Goal: Entertainment & Leisure: Browse casually

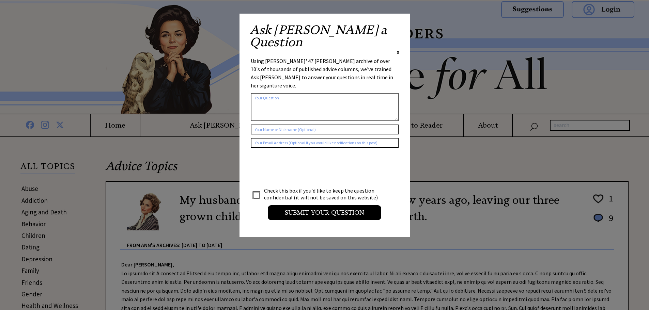
click at [399, 49] on span "X" at bounding box center [397, 52] width 3 height 7
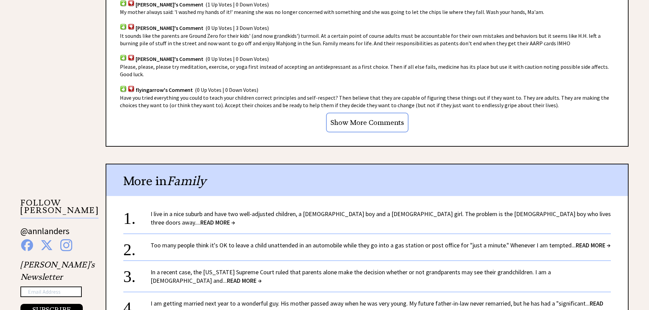
scroll to position [510, 0]
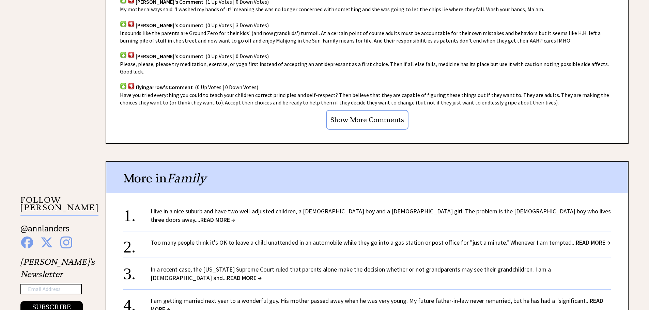
click at [235, 216] on span "READ MORE →" at bounding box center [217, 220] width 35 height 8
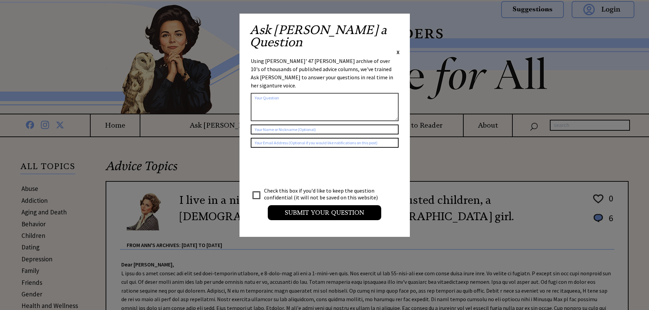
click at [398, 49] on span "X" at bounding box center [397, 52] width 3 height 7
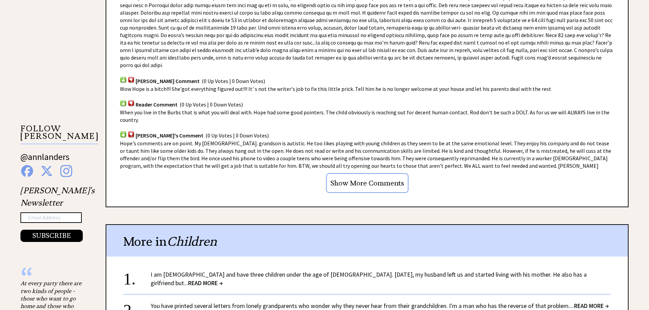
scroll to position [608, 0]
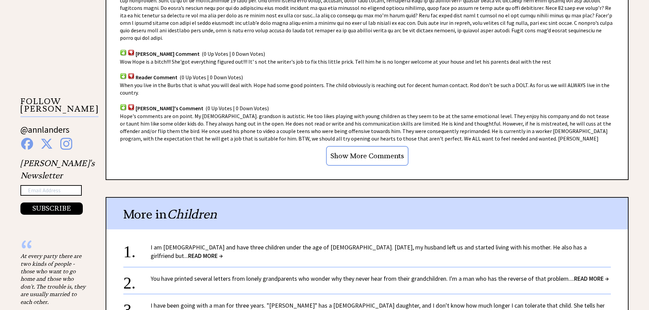
click at [223, 252] on span "READ MORE →" at bounding box center [205, 256] width 35 height 8
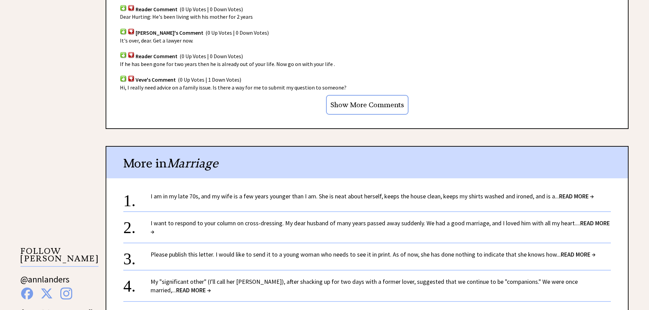
scroll to position [490, 0]
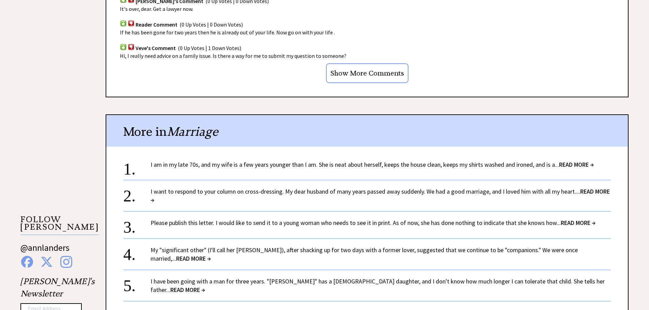
click at [205, 286] on span "READ MORE →" at bounding box center [187, 290] width 35 height 8
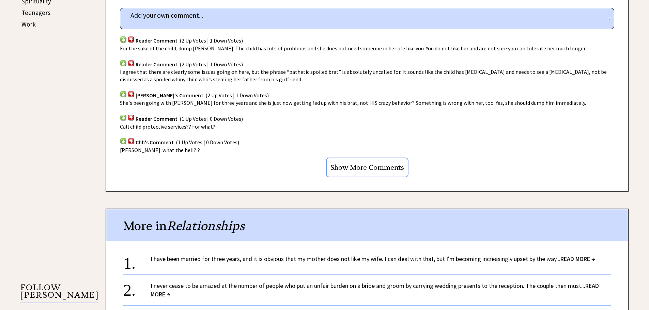
scroll to position [454, 0]
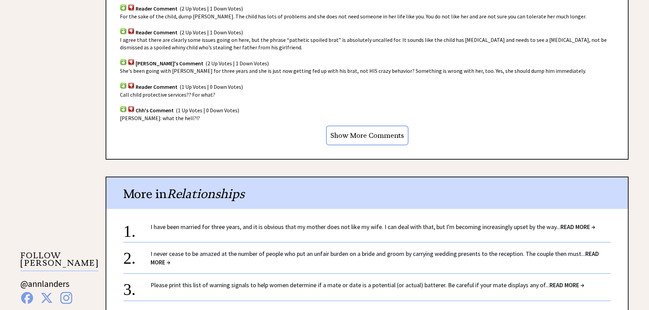
click at [574, 227] on span "READ MORE →" at bounding box center [577, 227] width 35 height 8
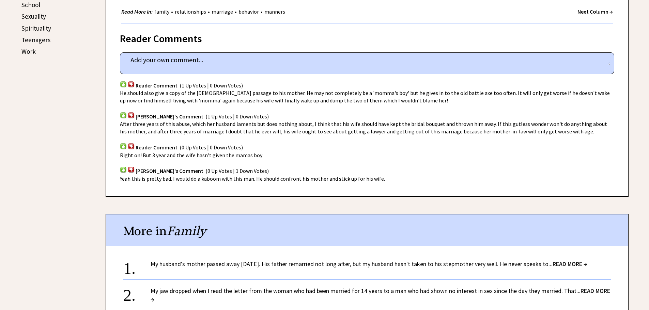
scroll to position [422, 0]
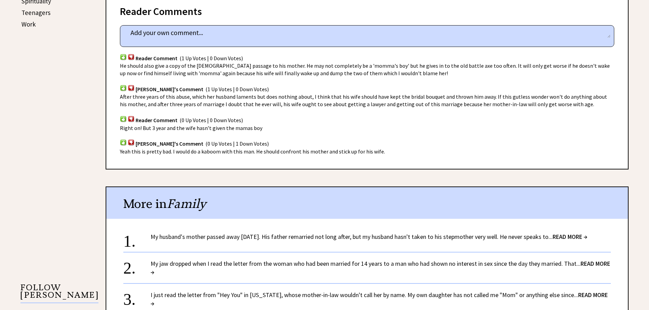
click at [581, 236] on span "READ MORE →" at bounding box center [569, 237] width 35 height 8
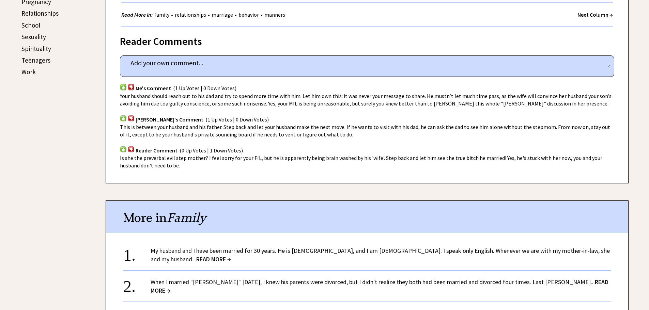
scroll to position [377, 0]
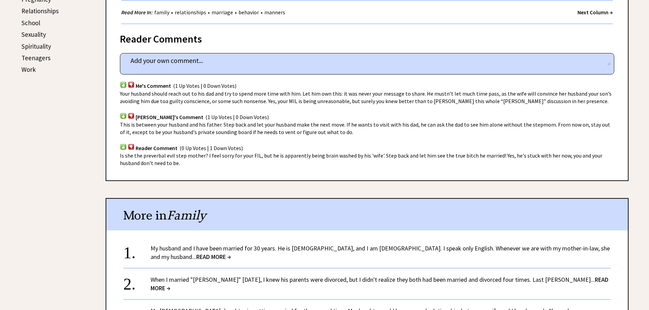
click at [231, 253] on span "READ MORE →" at bounding box center [213, 257] width 35 height 8
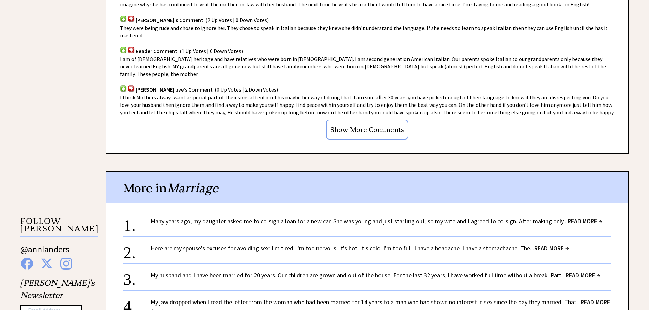
scroll to position [502, 0]
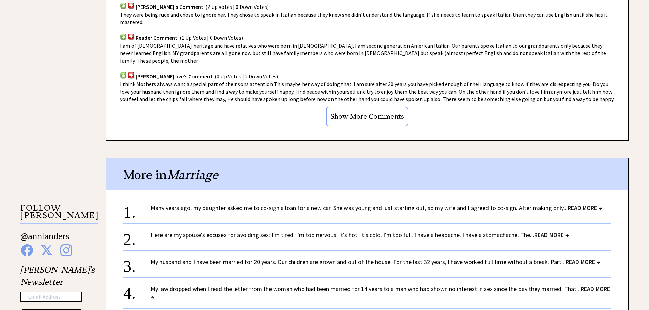
click at [574, 258] on span "READ MORE →" at bounding box center [582, 262] width 35 height 8
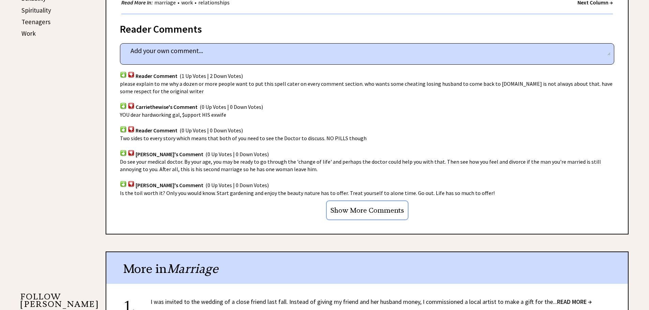
scroll to position [431, 0]
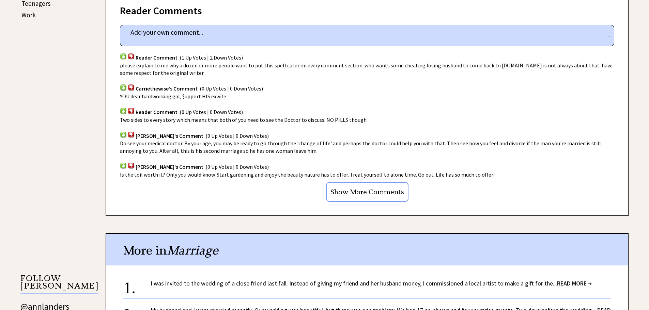
click at [567, 280] on span "READ MORE →" at bounding box center [574, 284] width 35 height 8
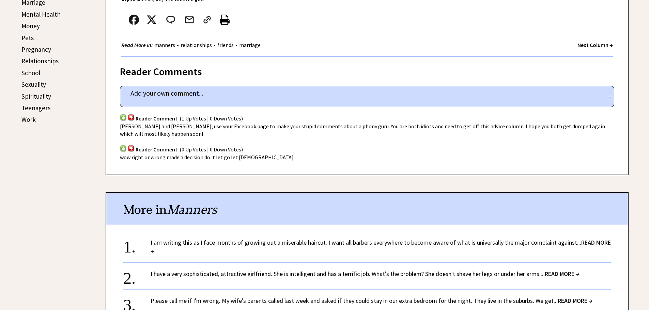
scroll to position [372, 0]
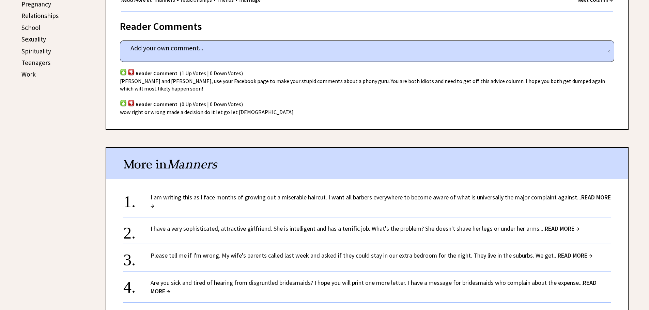
click at [563, 255] on span "READ MORE →" at bounding box center [574, 256] width 35 height 8
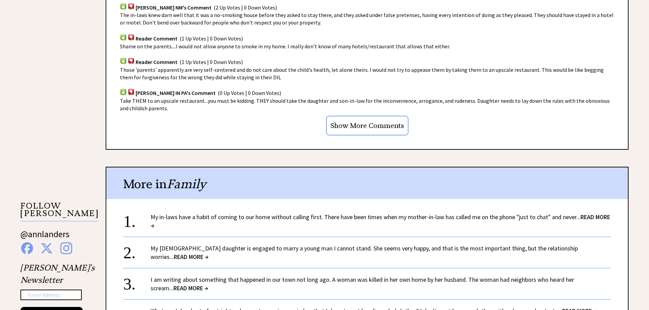
scroll to position [531, 0]
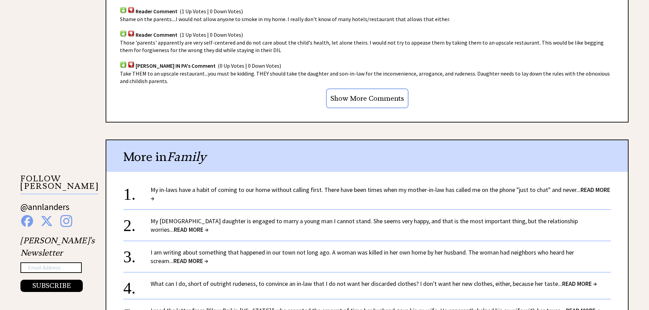
click at [276, 249] on link "I am writing about something that happened in our town not long ago. A woman wa…" at bounding box center [362, 257] width 423 height 16
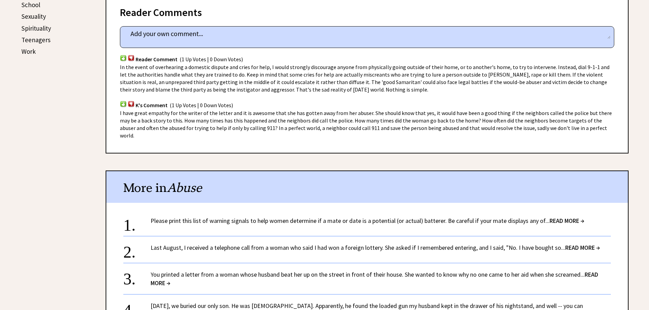
scroll to position [666, 0]
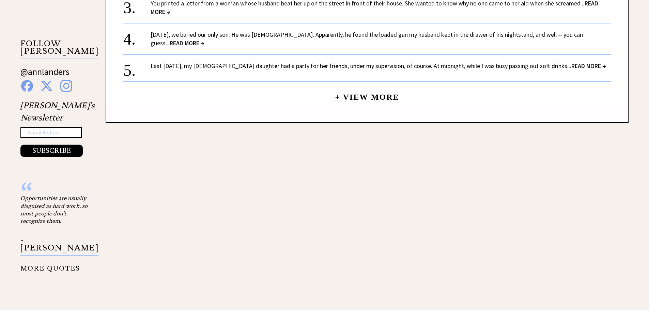
click at [571, 62] on span "READ MORE →" at bounding box center [588, 66] width 35 height 8
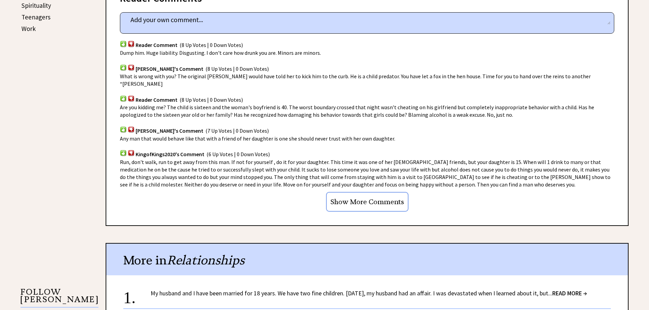
scroll to position [445, 0]
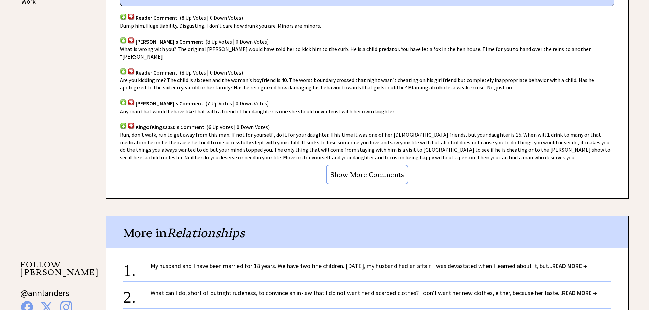
click at [577, 262] on span "READ MORE →" at bounding box center [569, 266] width 35 height 8
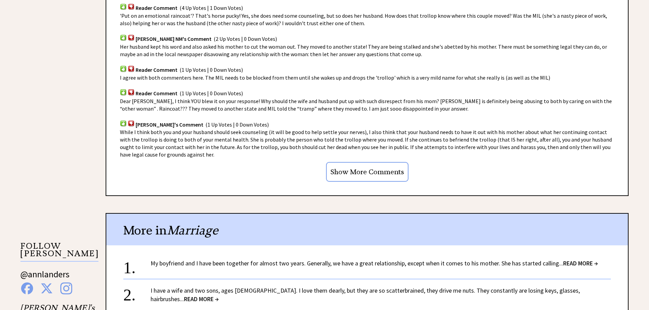
scroll to position [468, 0]
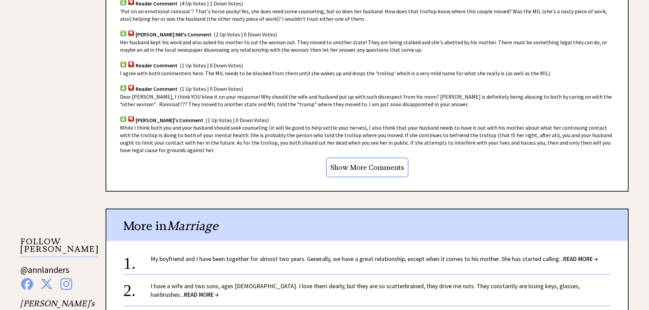
click at [566, 258] on span "READ MORE →" at bounding box center [580, 259] width 35 height 8
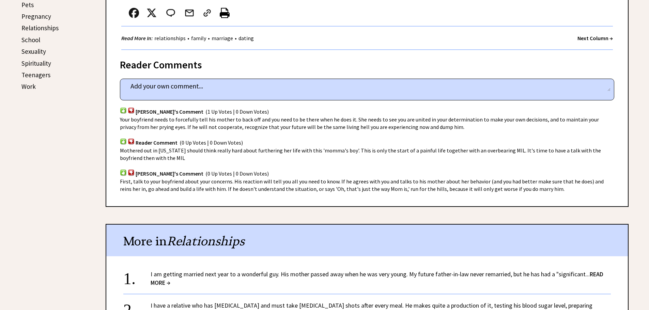
scroll to position [363, 0]
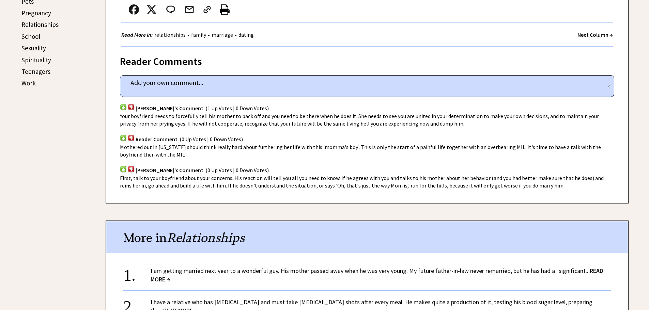
click at [593, 270] on span "READ MORE →" at bounding box center [377, 275] width 453 height 16
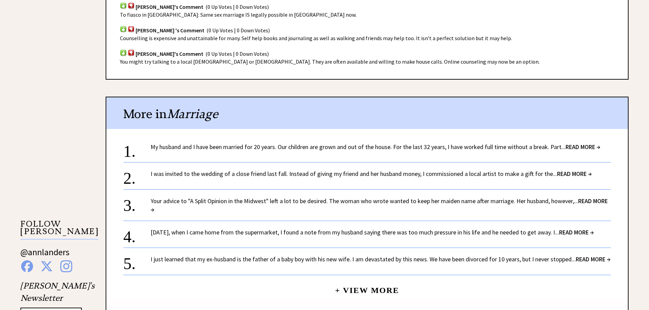
scroll to position [490, 0]
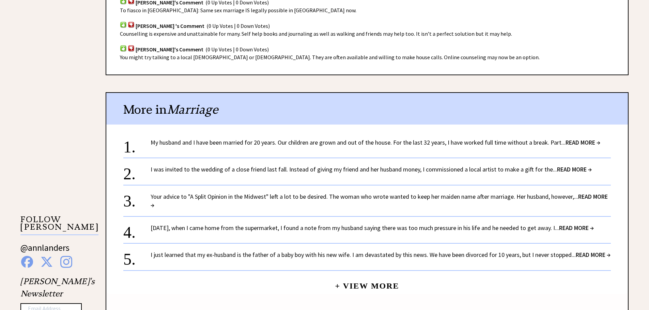
click at [586, 228] on span "READ MORE →" at bounding box center [576, 228] width 35 height 8
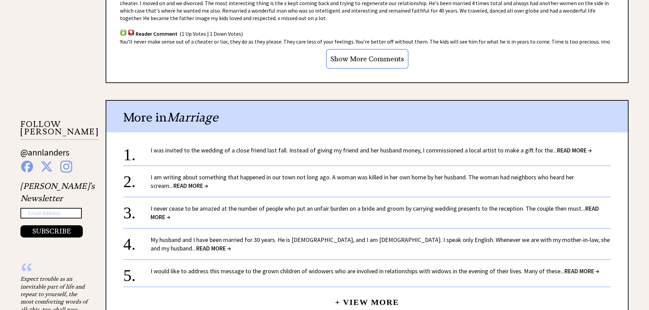
scroll to position [604, 0]
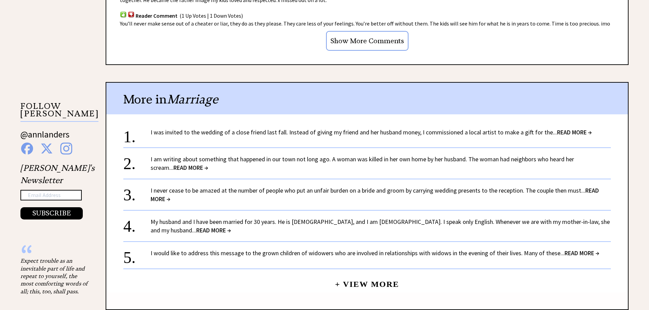
click at [570, 249] on span "READ MORE →" at bounding box center [581, 253] width 35 height 8
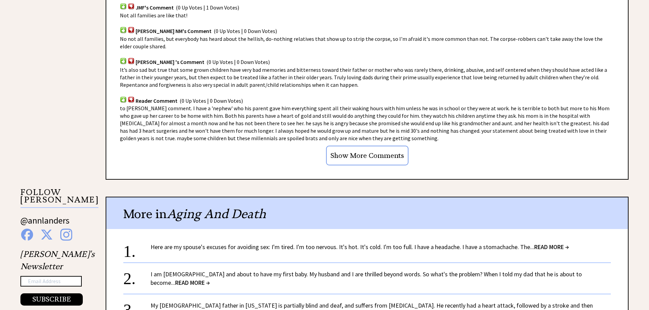
scroll to position [531, 0]
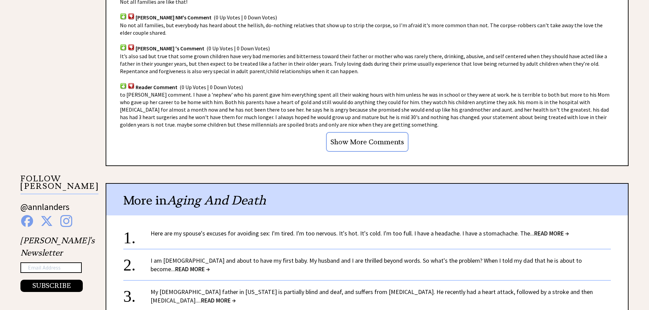
click at [481, 259] on link "I am 34 years old and about to have my first baby. My husband and I are thrille…" at bounding box center [366, 265] width 431 height 16
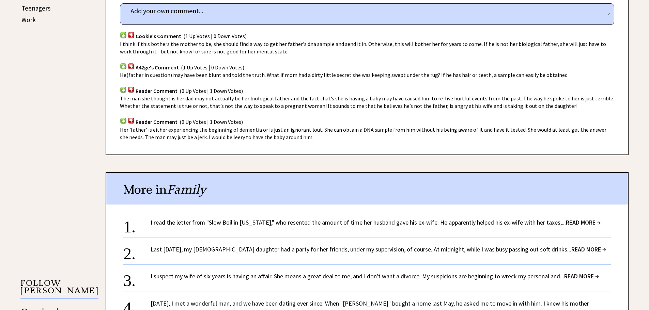
scroll to position [440, 0]
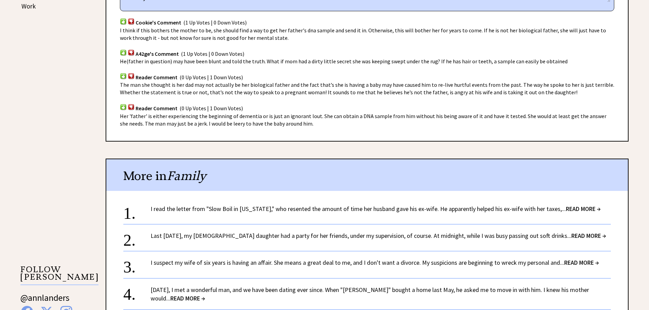
click at [205, 295] on span "READ MORE →" at bounding box center [187, 299] width 35 height 8
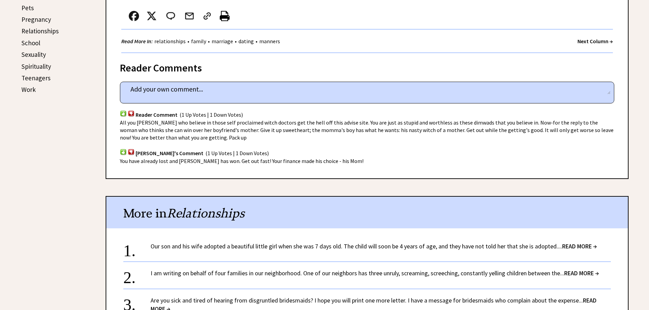
scroll to position [363, 0]
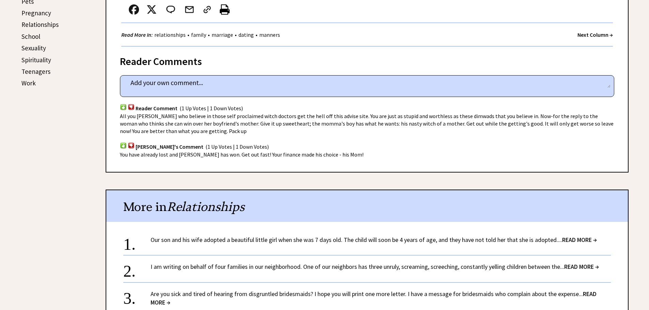
click at [580, 267] on span "READ MORE →" at bounding box center [581, 267] width 35 height 8
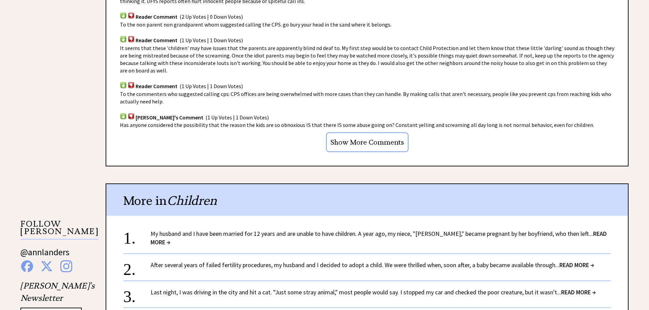
scroll to position [518, 0]
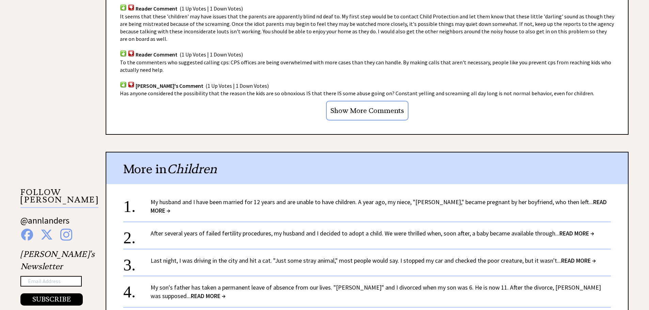
click at [223, 284] on link "My son's father has taken a permanent leave of absence from our lives. "Arthur"…" at bounding box center [376, 292] width 450 height 16
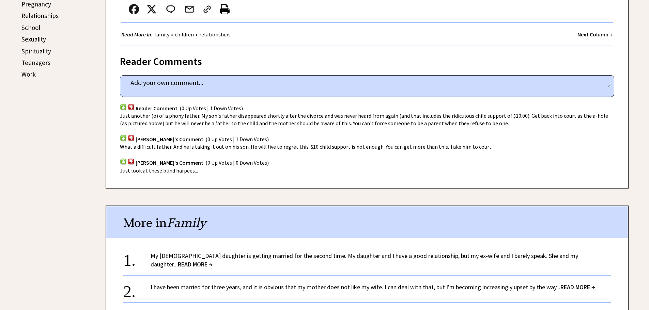
scroll to position [409, 0]
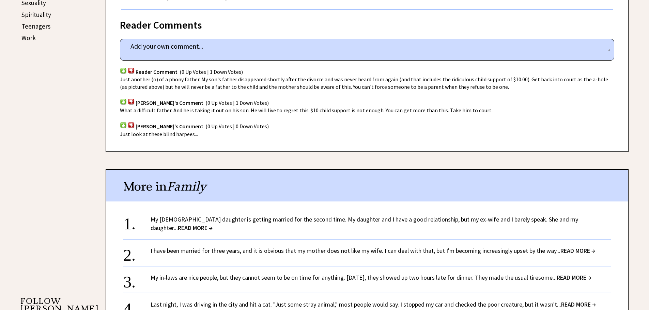
click at [587, 274] on span "READ MORE →" at bounding box center [573, 278] width 35 height 8
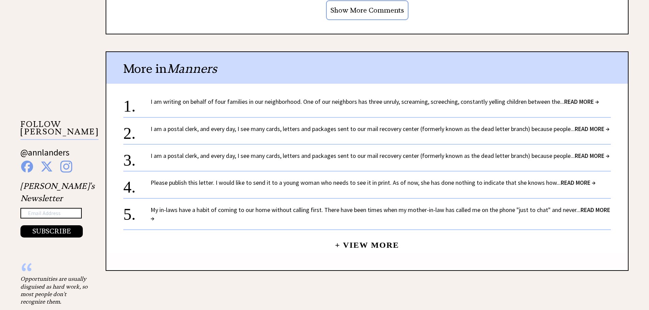
scroll to position [595, 0]
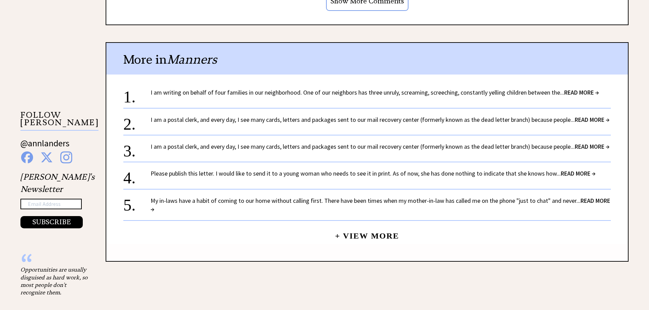
click at [552, 197] on link "My in-laws have a habit of coming to our home without calling first. There have…" at bounding box center [380, 205] width 459 height 16
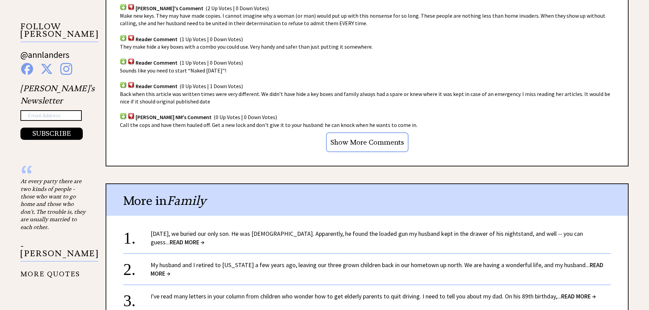
scroll to position [490, 0]
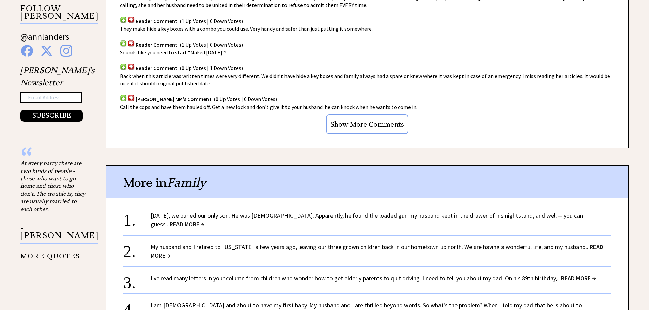
click at [456, 278] on link "I've read many letters in your column from children who wonder how to get elder…" at bounding box center [373, 278] width 445 height 8
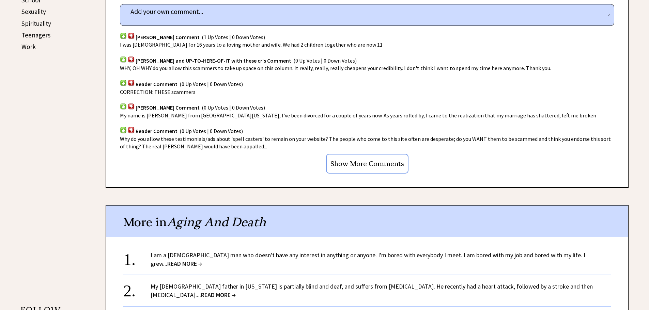
scroll to position [404, 0]
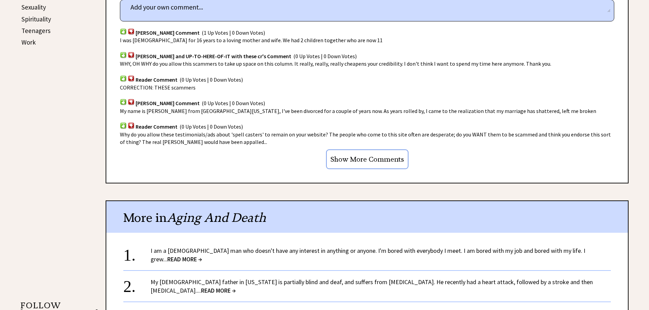
click at [202, 255] on span "READ MORE →" at bounding box center [184, 259] width 35 height 8
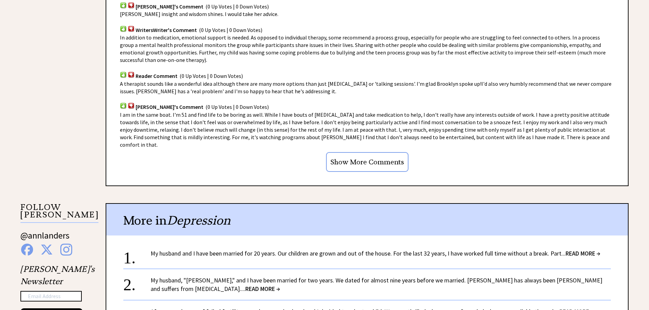
scroll to position [508, 0]
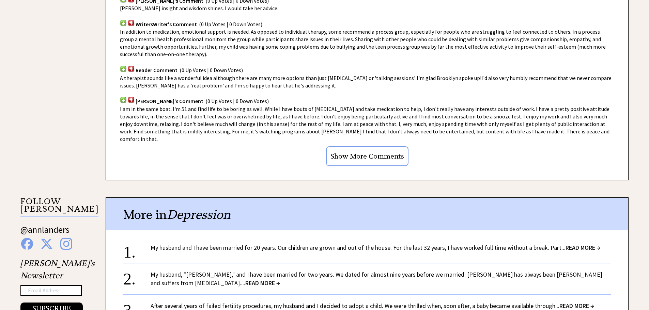
click at [576, 302] on span "READ MORE →" at bounding box center [576, 306] width 35 height 8
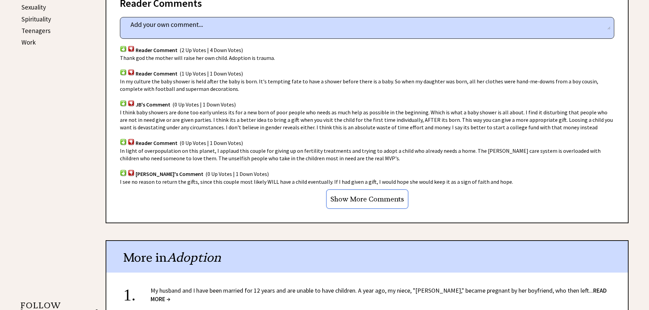
scroll to position [427, 0]
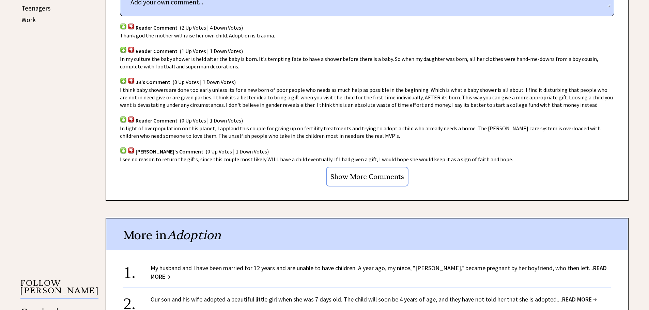
click at [587, 268] on span "READ MORE →" at bounding box center [379, 272] width 456 height 16
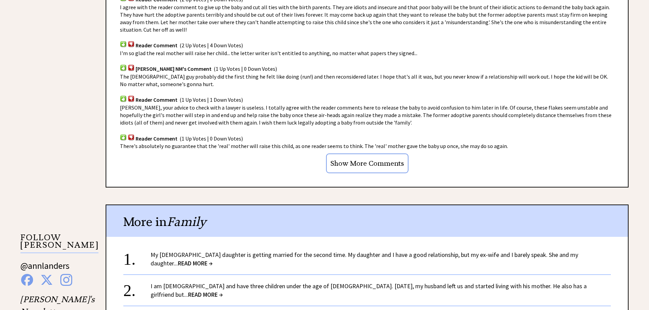
scroll to position [477, 0]
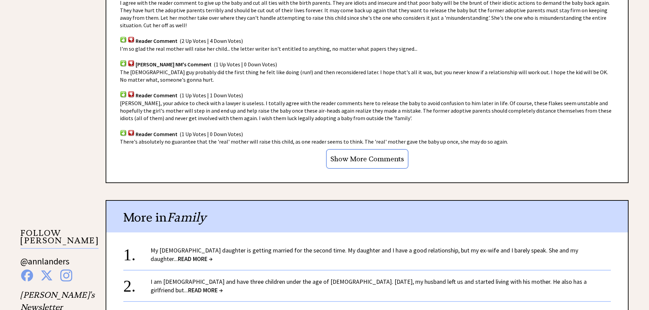
click at [212, 255] on span "READ MORE →" at bounding box center [195, 259] width 35 height 8
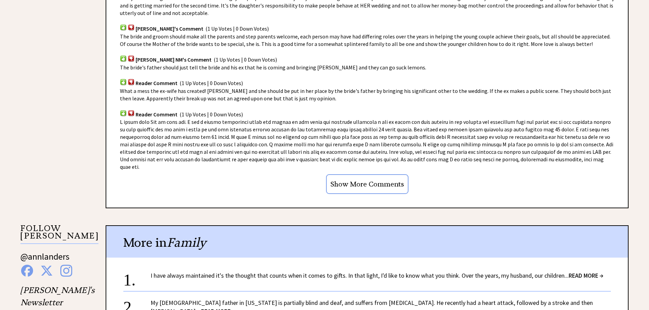
scroll to position [509, 0]
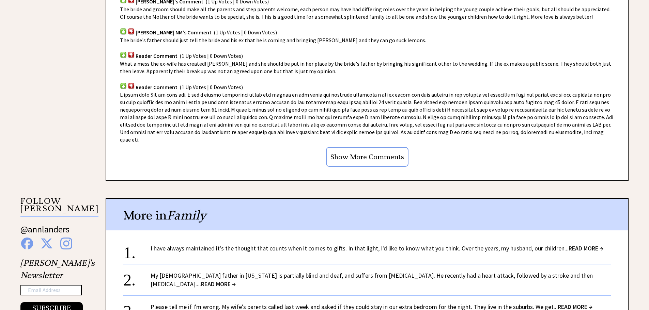
click at [577, 244] on span "READ MORE →" at bounding box center [585, 248] width 35 height 8
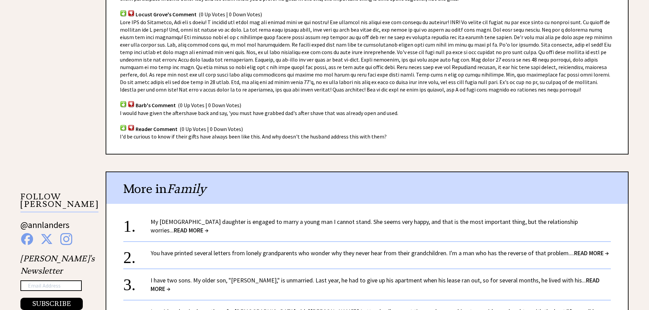
scroll to position [527, 0]
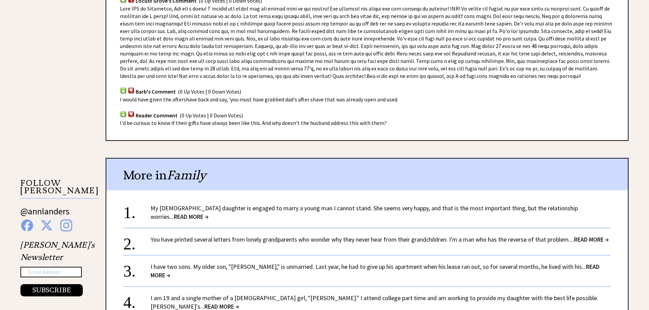
click at [239, 303] on span "READ MORE →" at bounding box center [221, 307] width 35 height 8
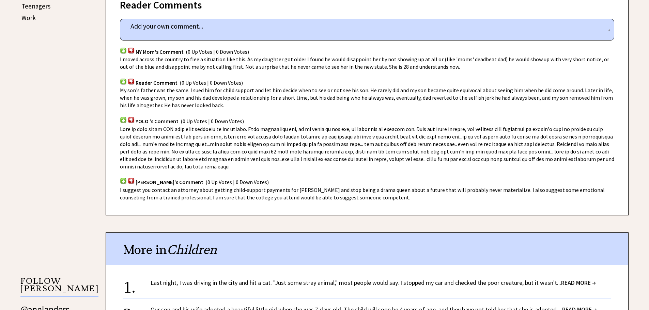
scroll to position [431, 0]
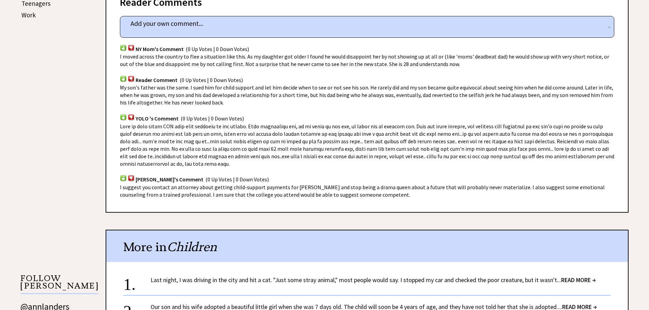
click at [572, 276] on span "READ MORE →" at bounding box center [578, 280] width 35 height 8
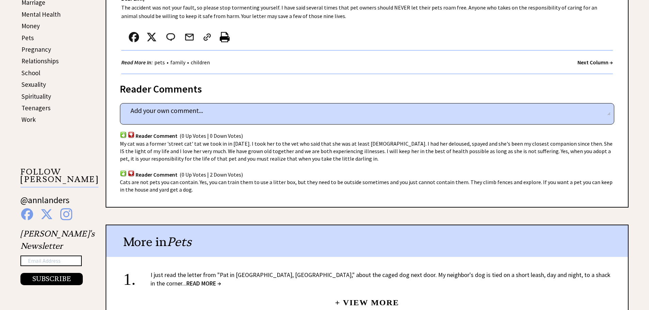
scroll to position [340, 0]
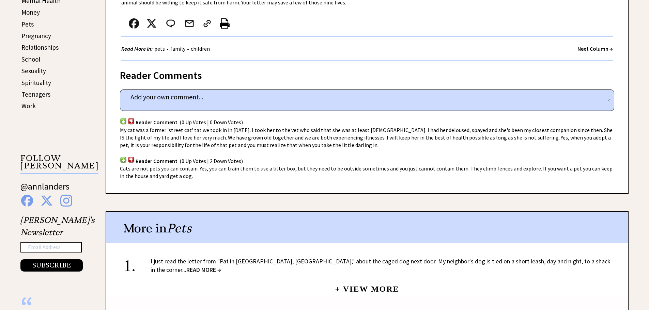
click at [221, 266] on span "READ MORE →" at bounding box center [203, 270] width 35 height 8
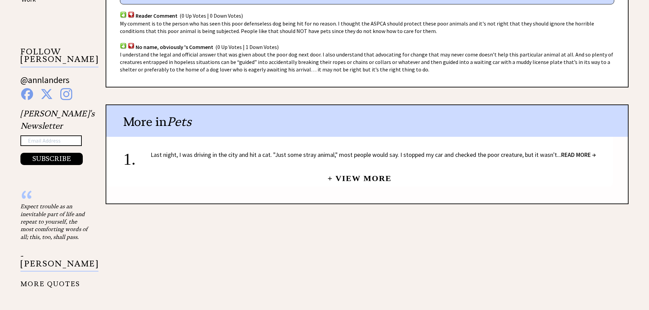
scroll to position [439, 0]
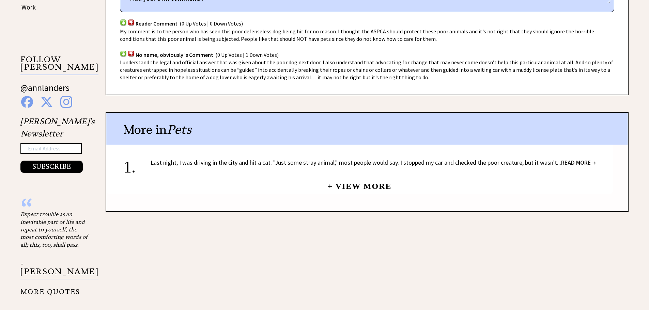
click at [358, 178] on link "+ View More" at bounding box center [359, 183] width 64 height 15
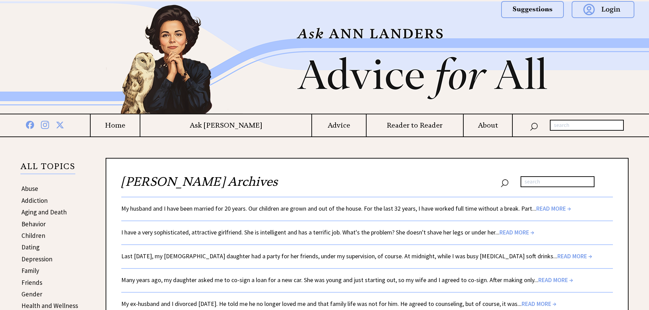
click at [361, 282] on link "Many years ago, my daughter asked me to co-sign a loan for a new car. She was y…" at bounding box center [347, 280] width 452 height 8
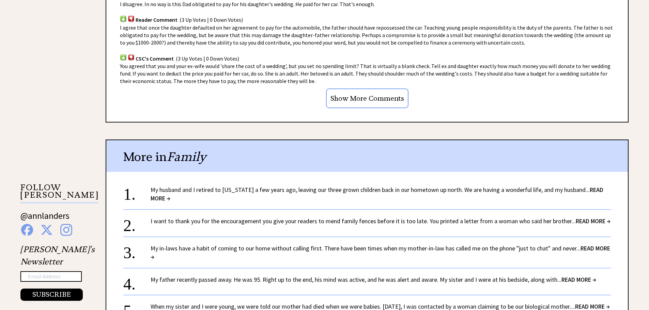
scroll to position [532, 0]
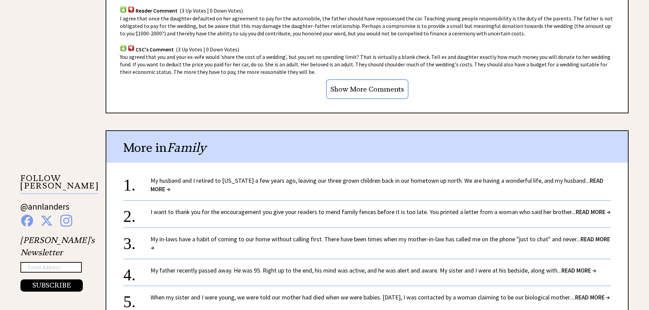
click at [579, 271] on span "READ MORE →" at bounding box center [578, 271] width 35 height 8
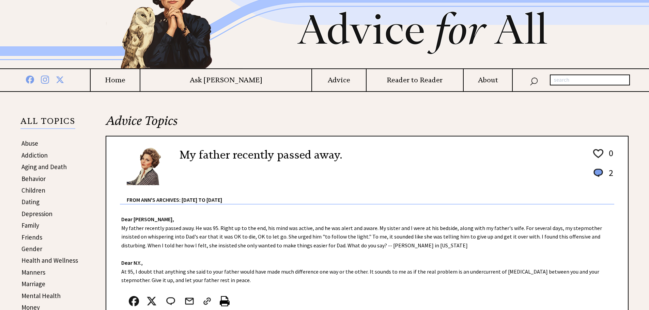
scroll to position [64, 0]
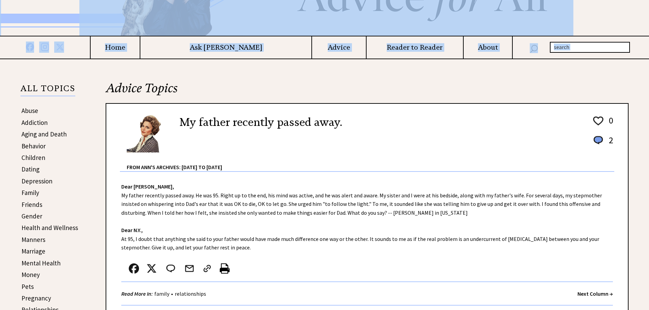
drag, startPoint x: 647, startPoint y: 305, endPoint x: 651, endPoint y: 305, distance: 4.4
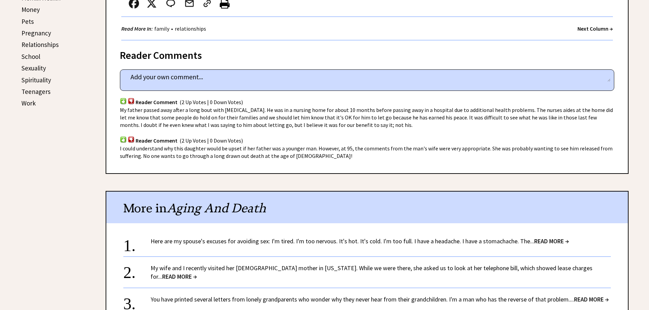
scroll to position [352, 0]
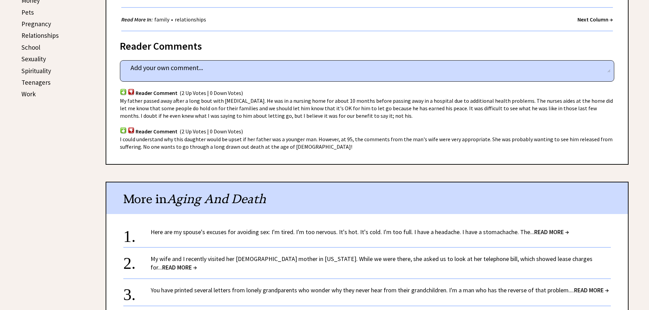
click at [197, 264] on span "READ MORE →" at bounding box center [179, 268] width 35 height 8
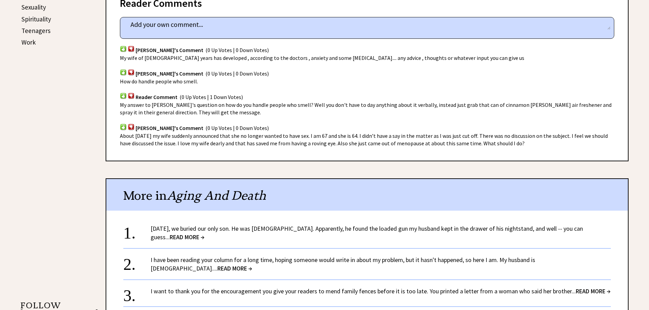
scroll to position [409, 0]
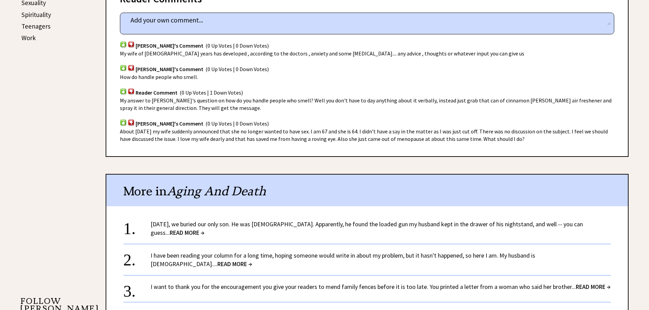
click at [252, 260] on span "READ MORE →" at bounding box center [234, 264] width 35 height 8
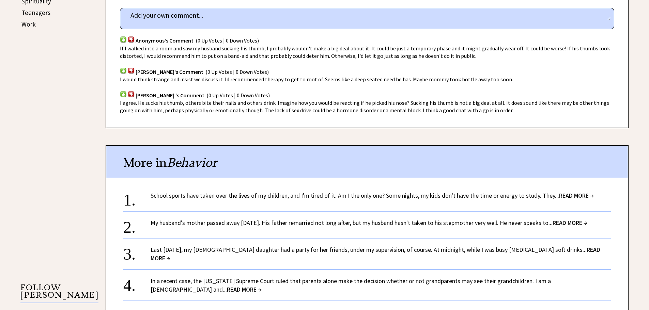
scroll to position [436, 0]
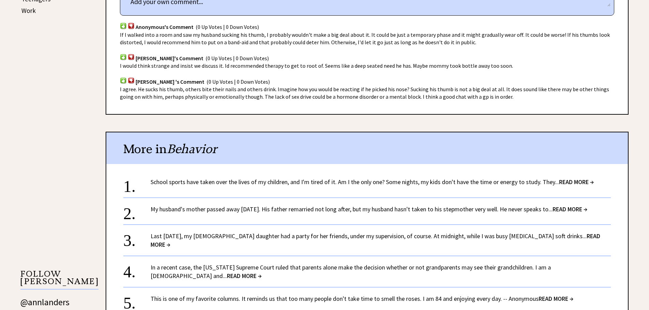
click at [564, 182] on span "READ MORE →" at bounding box center [576, 182] width 35 height 8
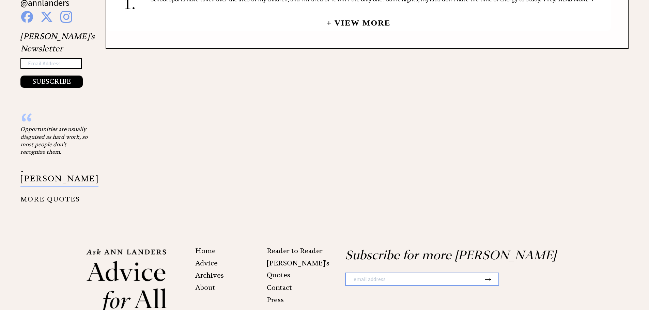
scroll to position [769, 0]
